Goal: Transaction & Acquisition: Obtain resource

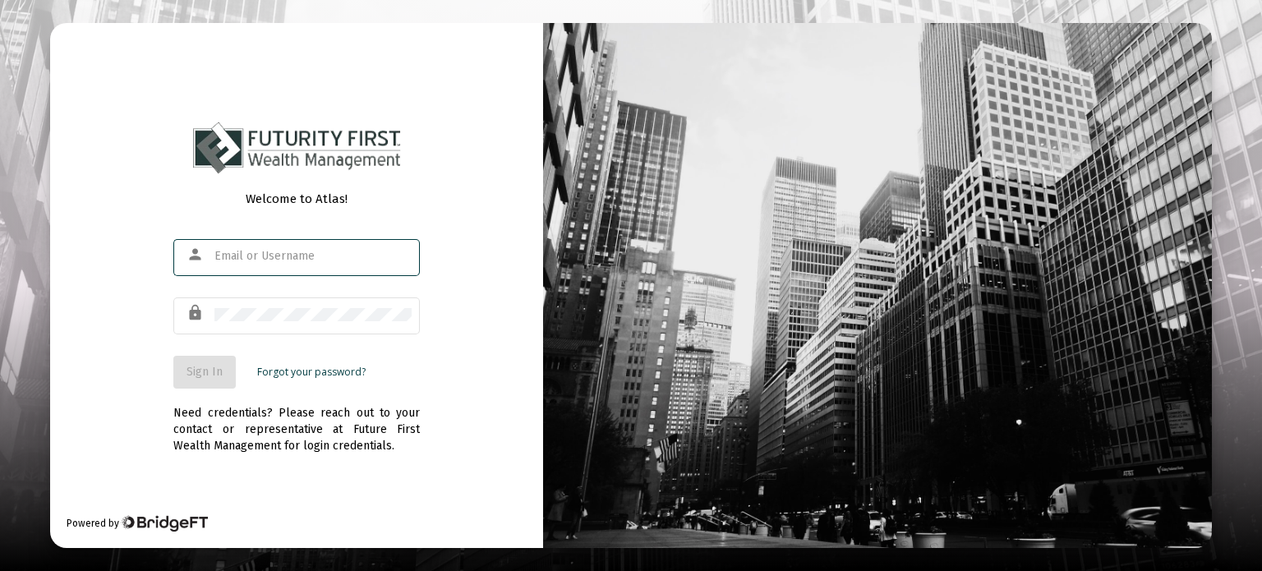
type input "[EMAIL_ADDRESS][DOMAIN_NAME]"
click at [208, 367] on span "Sign In" at bounding box center [204, 372] width 36 height 14
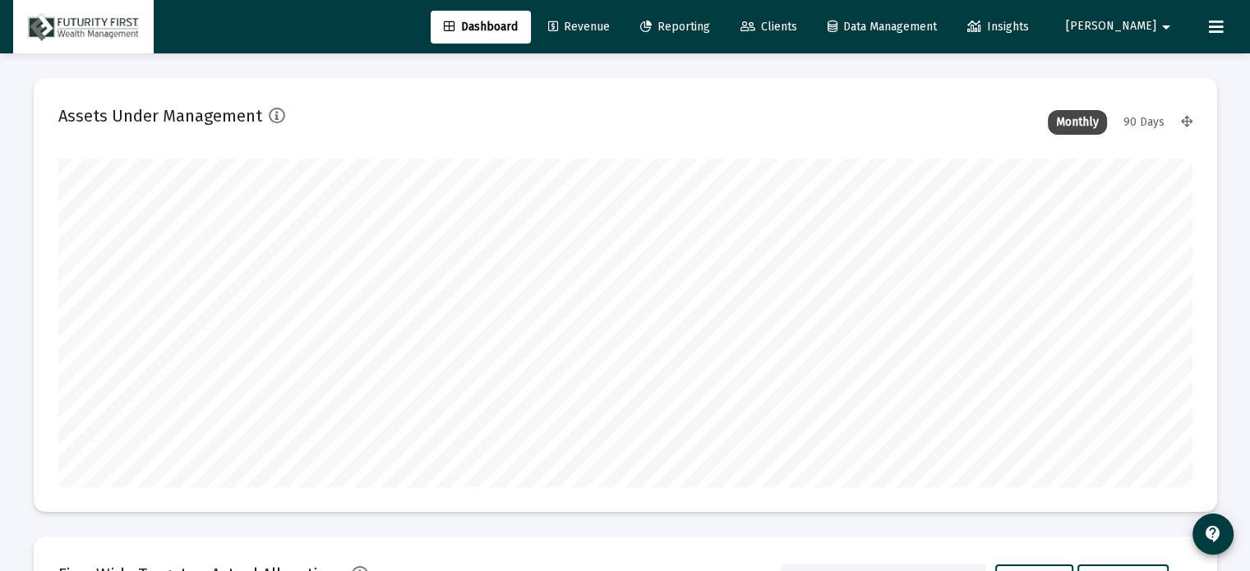
scroll to position [329, 1134]
click at [797, 22] on span "Clients" at bounding box center [768, 27] width 57 height 14
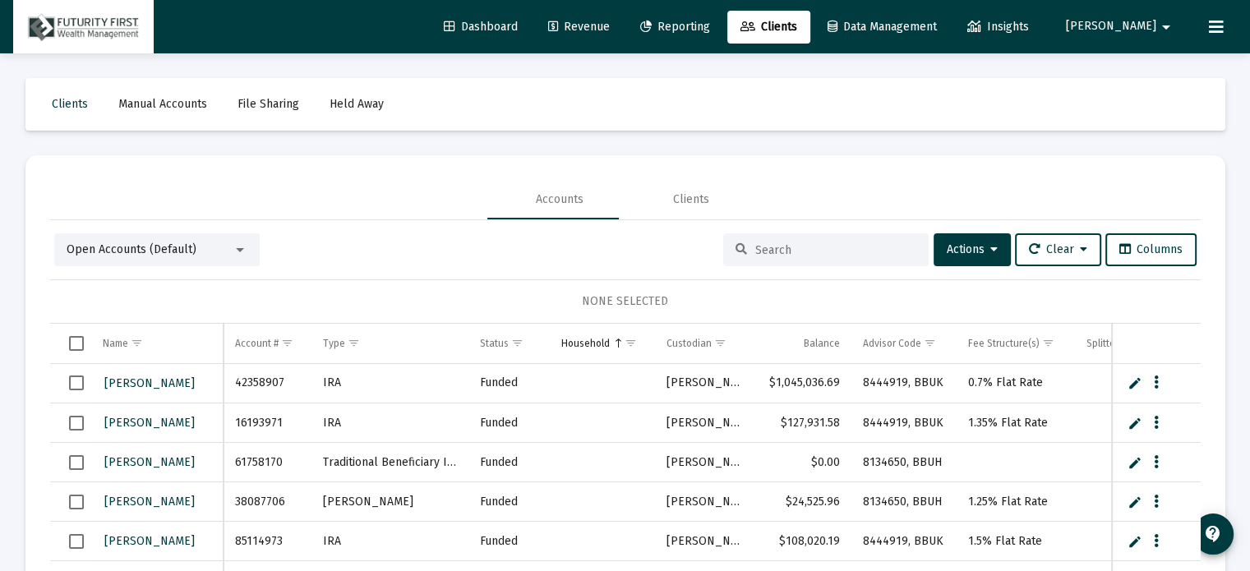
click at [794, 247] on input at bounding box center [835, 250] width 161 height 14
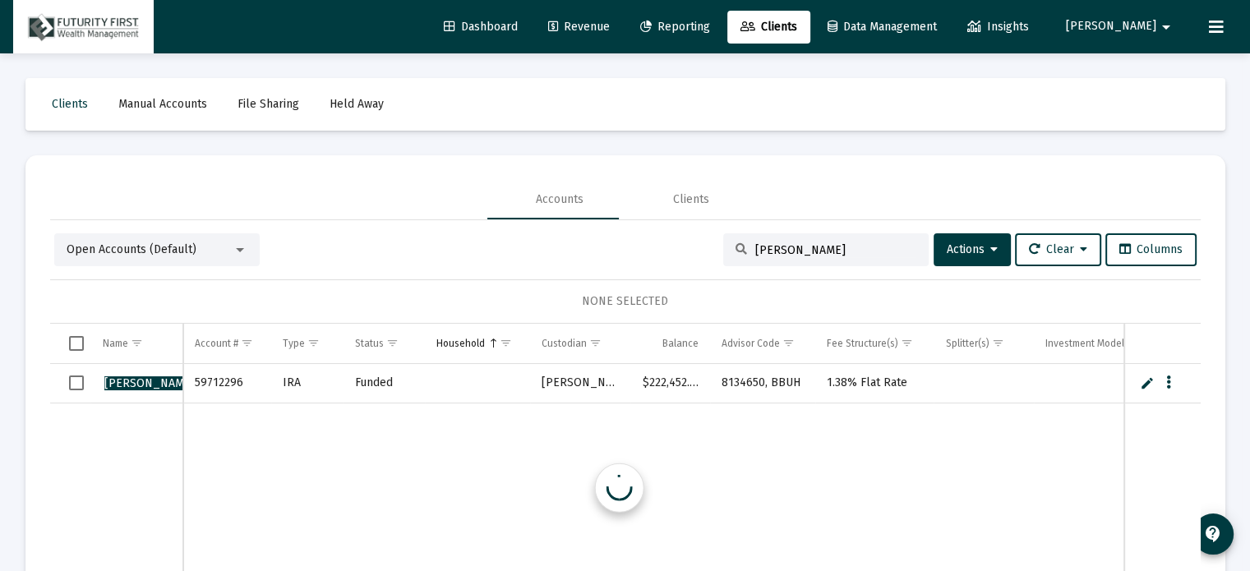
type input "[PERSON_NAME]"
click at [710, 27] on span "Reporting" at bounding box center [675, 27] width 70 height 14
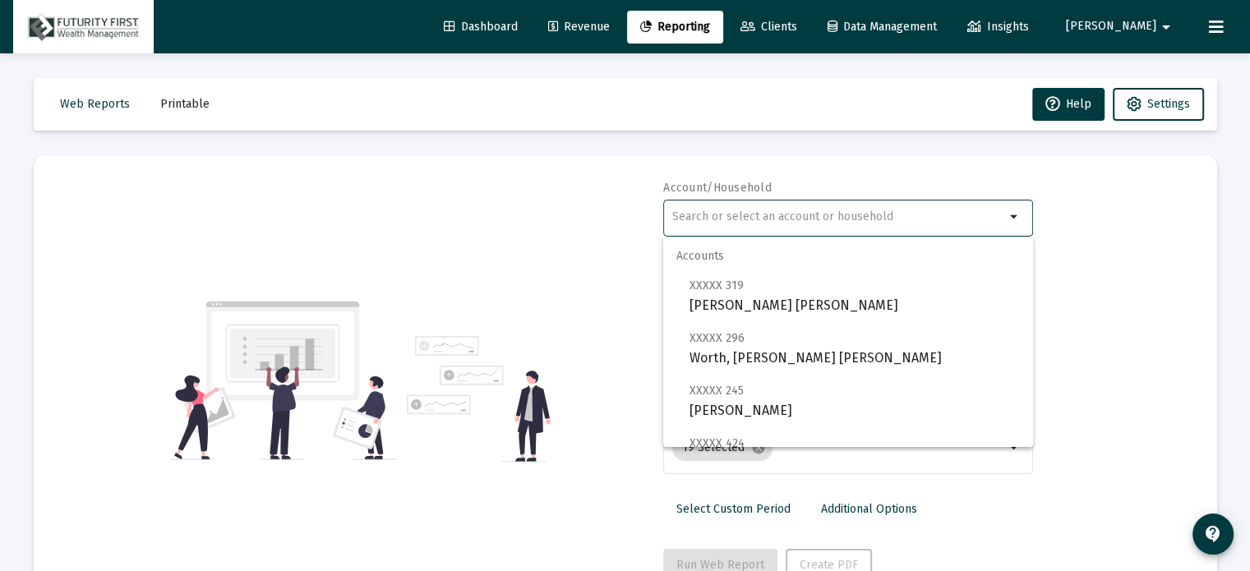
click at [859, 216] on input "text" at bounding box center [838, 216] width 333 height 13
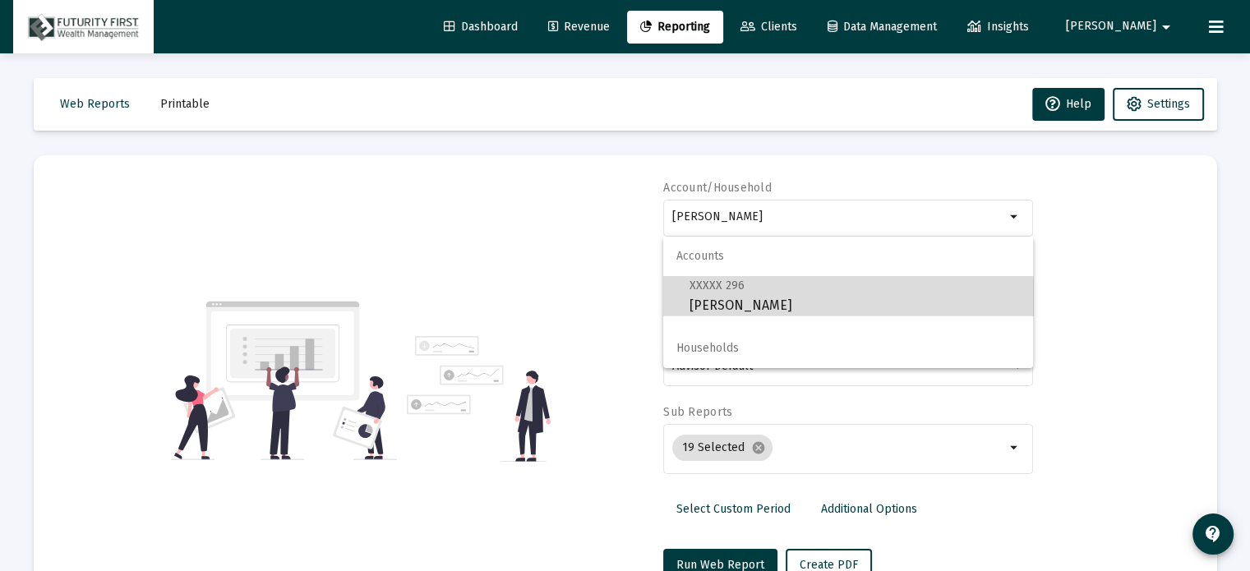
click at [733, 312] on span "XXXXX 296 [PERSON_NAME]" at bounding box center [854, 295] width 330 height 40
type input "[PERSON_NAME]"
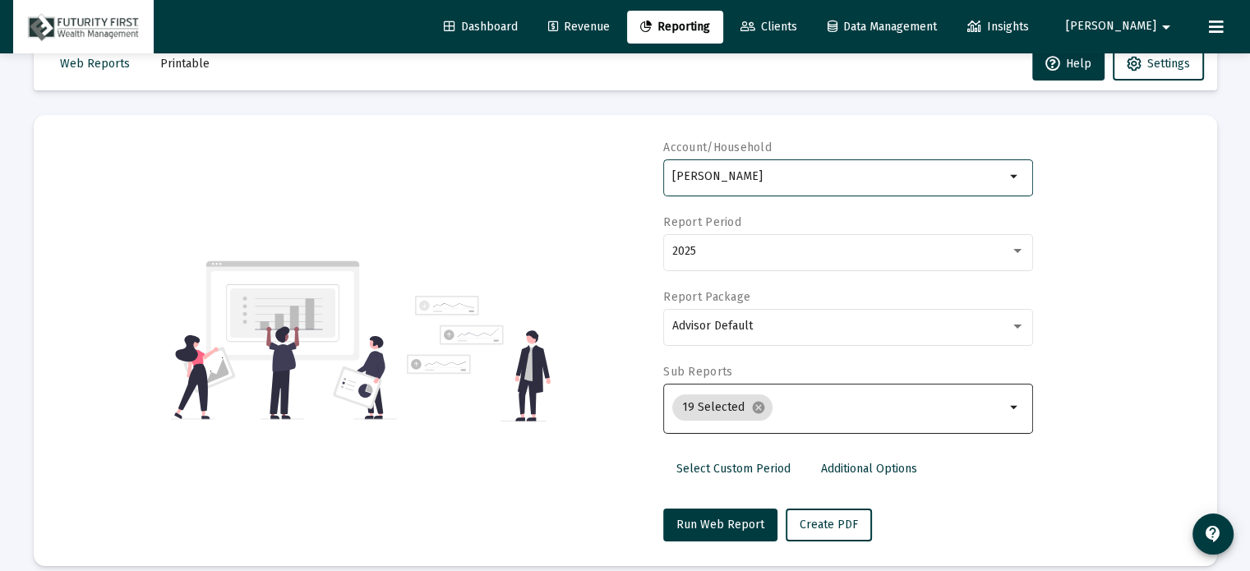
scroll to position [58, 0]
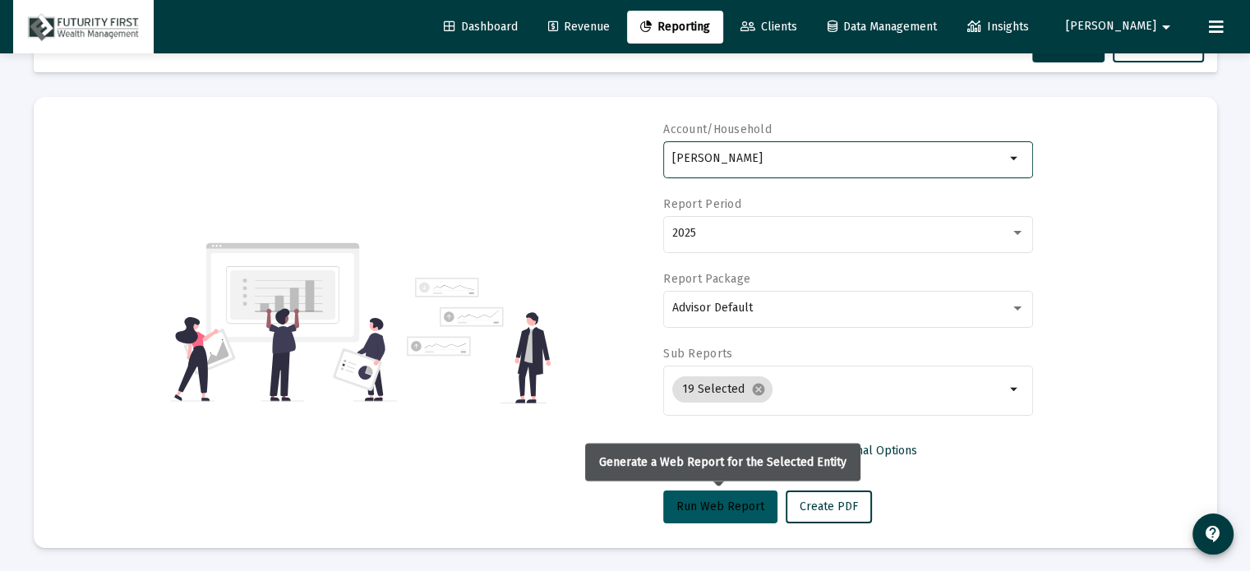
click at [727, 502] on span "Run Web Report" at bounding box center [720, 506] width 88 height 14
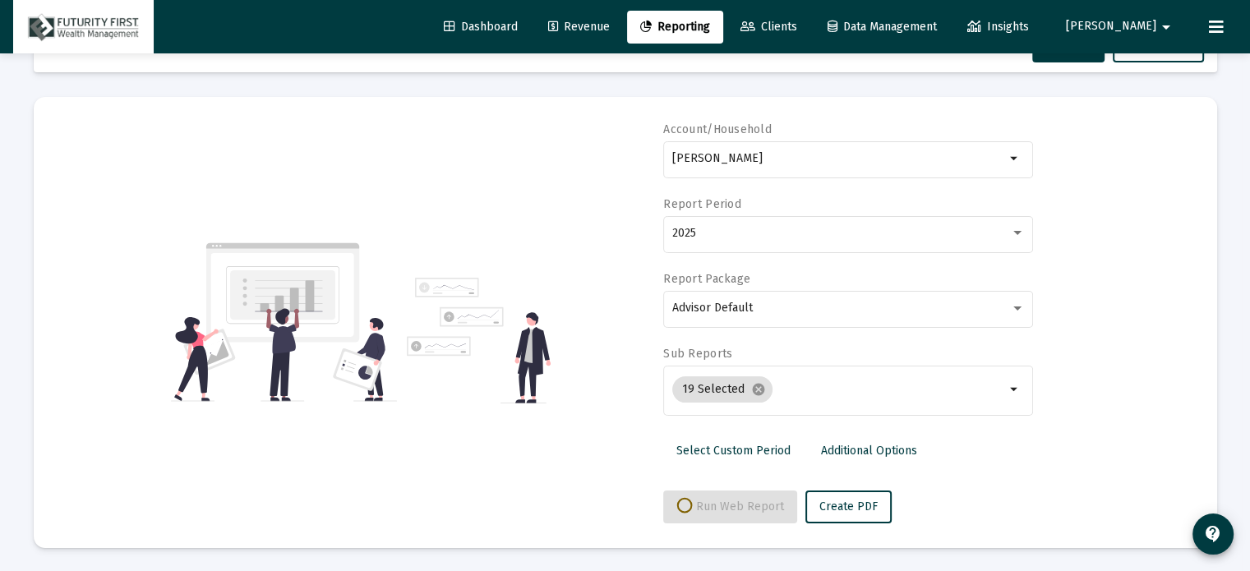
select select "View all"
click at [818, 505] on span "Push to PDF" at bounding box center [831, 506] width 64 height 14
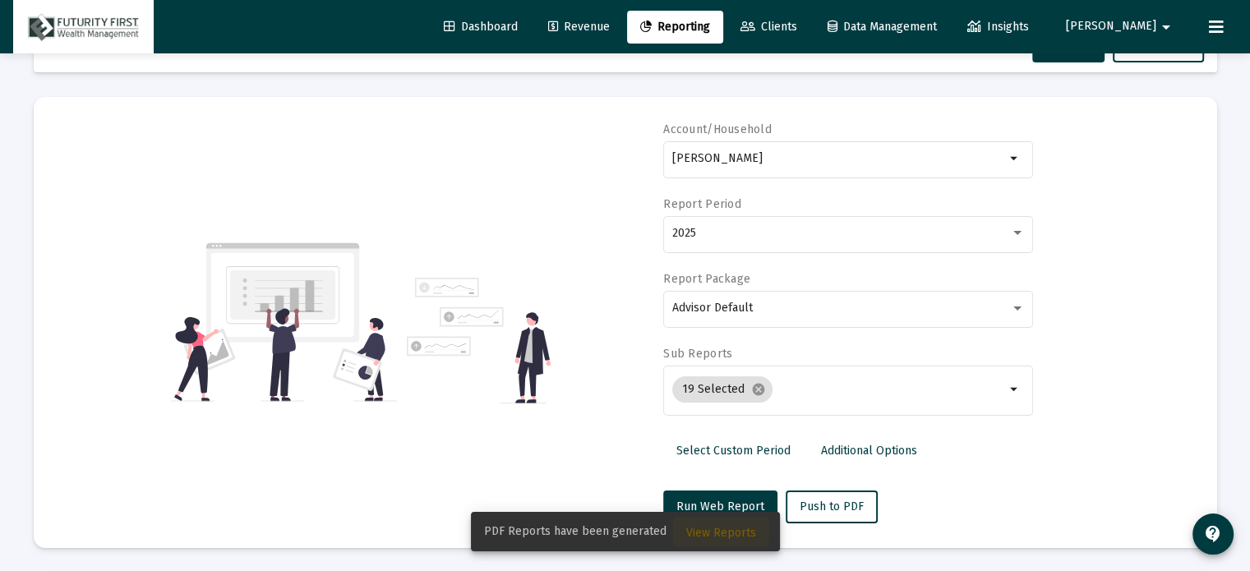
click at [710, 527] on span "View Reports" at bounding box center [721, 533] width 70 height 14
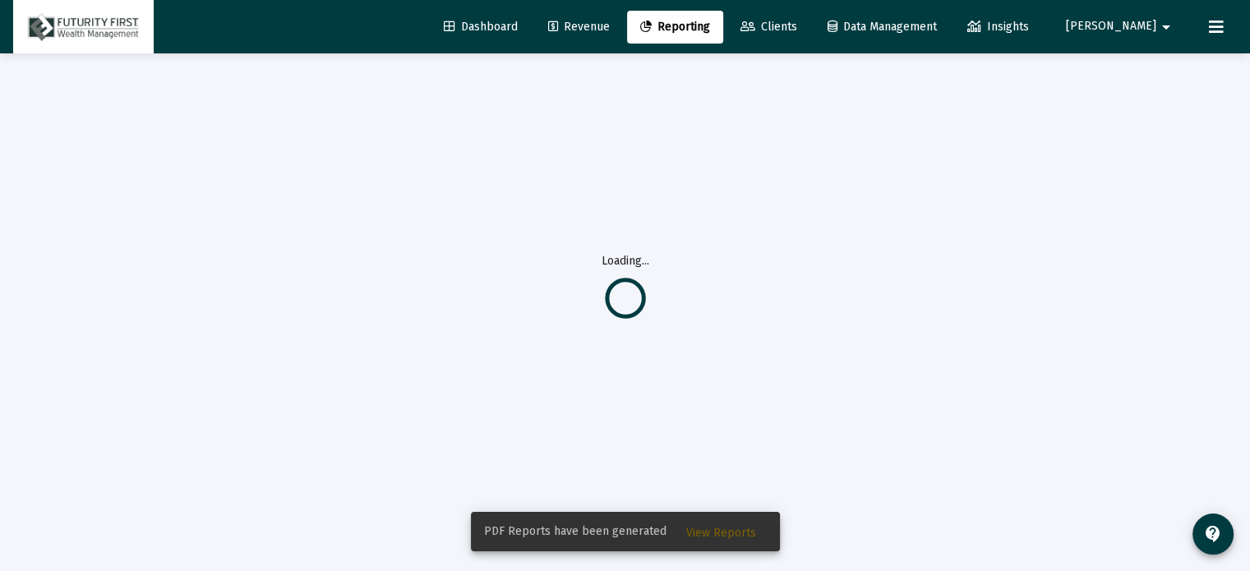
scroll to position [53, 0]
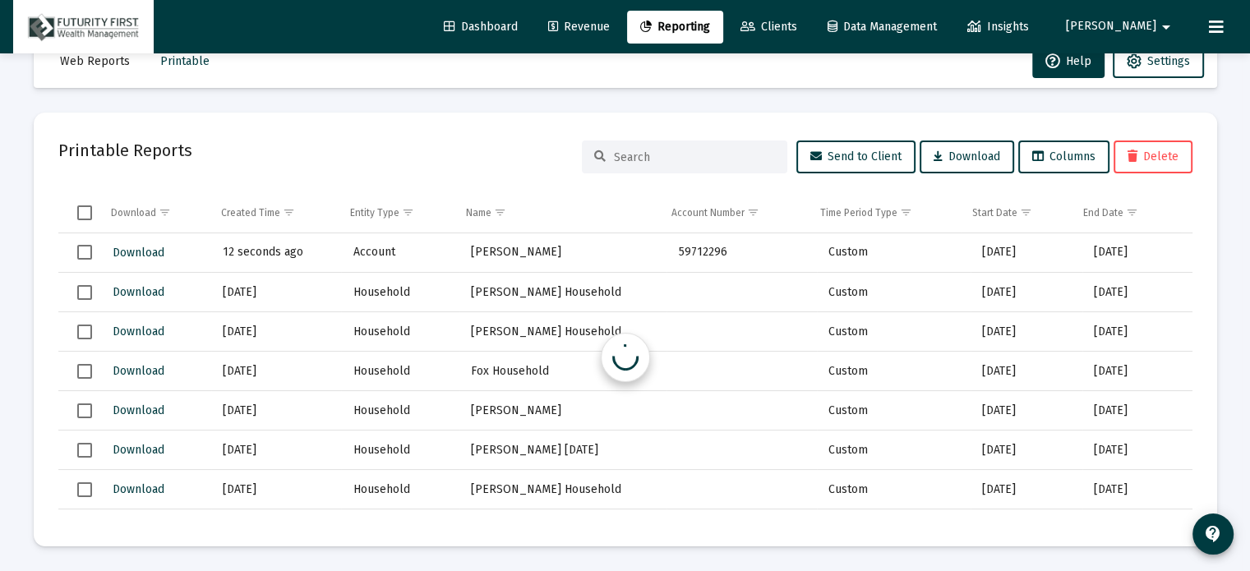
scroll to position [43, 0]
click at [139, 251] on span "Download" at bounding box center [139, 253] width 52 height 14
